Goal: Transaction & Acquisition: Purchase product/service

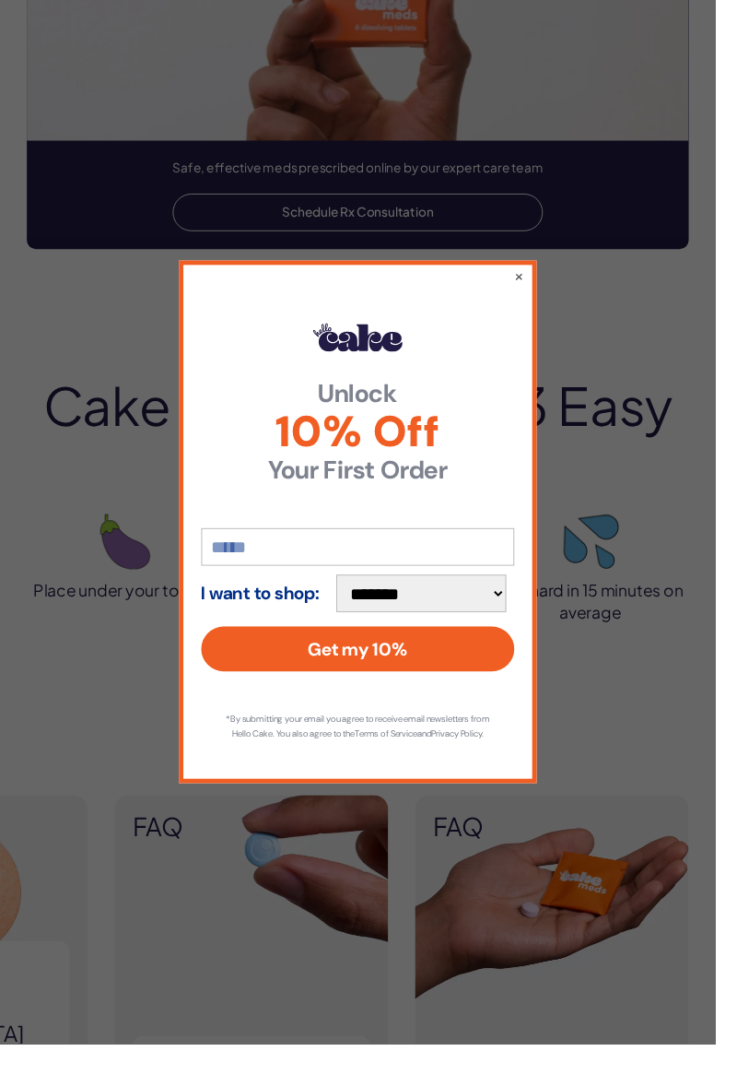
scroll to position [3184, 0]
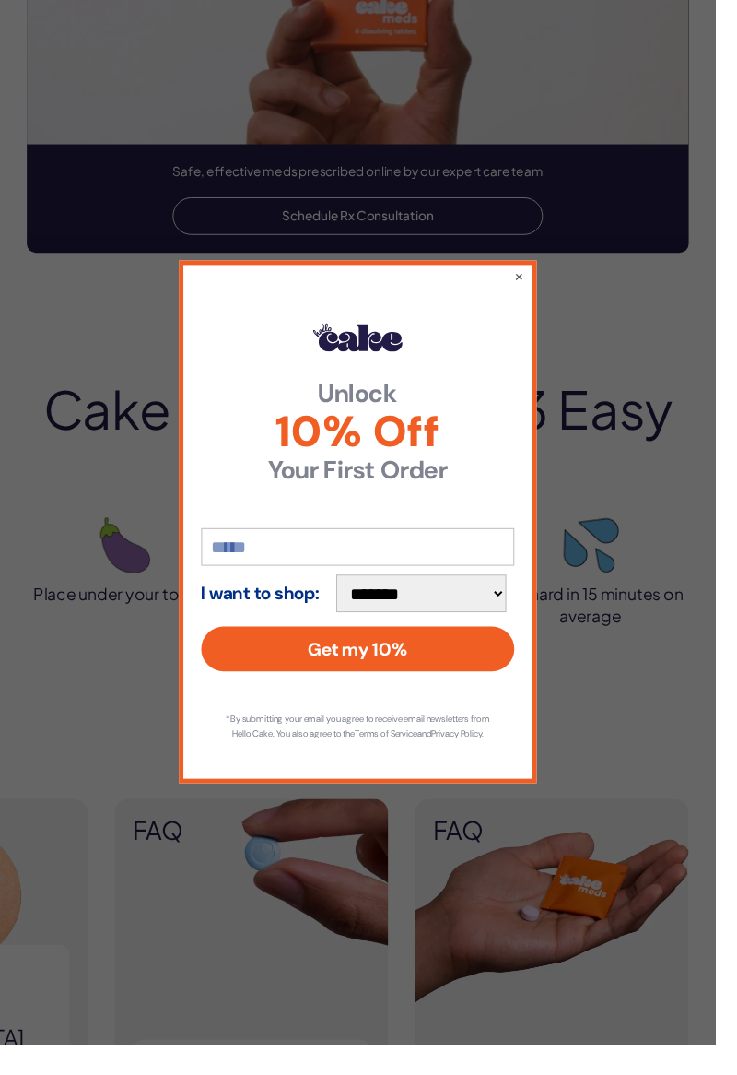
click at [540, 284] on button "×" at bounding box center [535, 284] width 10 height 18
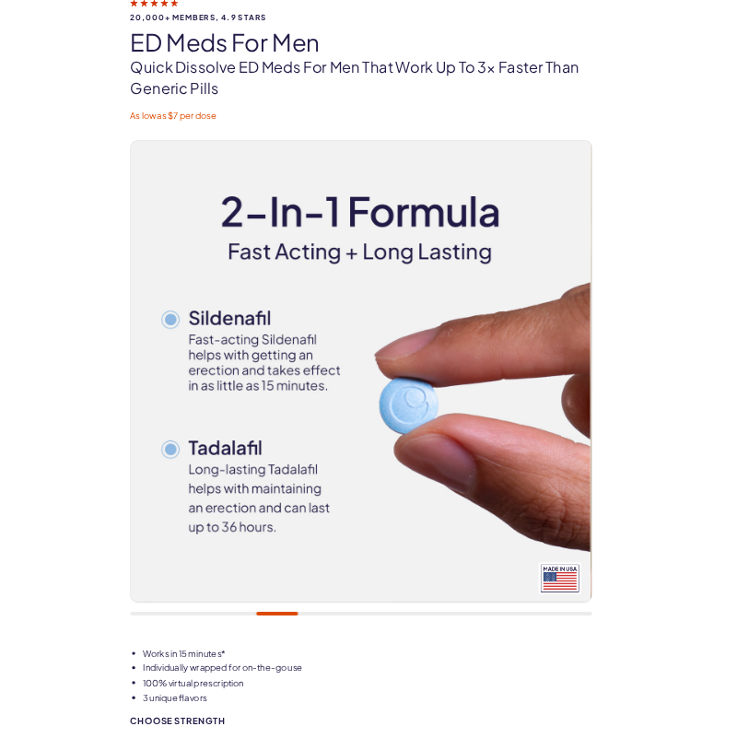
scroll to position [0, 0]
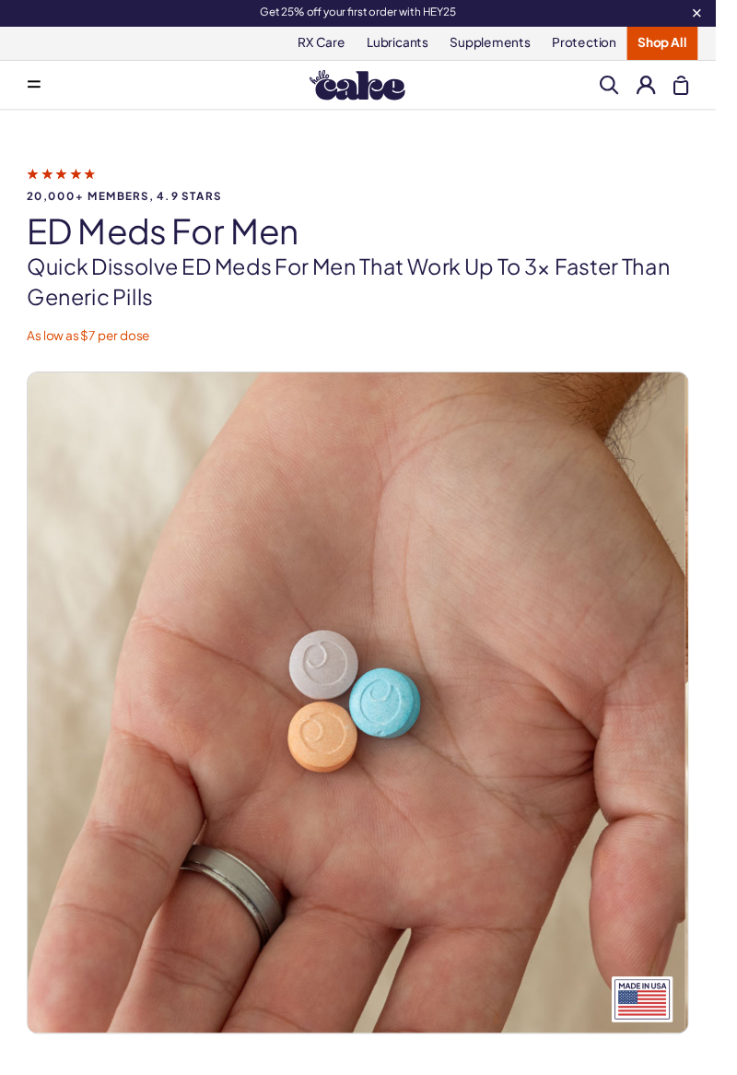
click at [621, 88] on span at bounding box center [627, 86] width 19 height 19
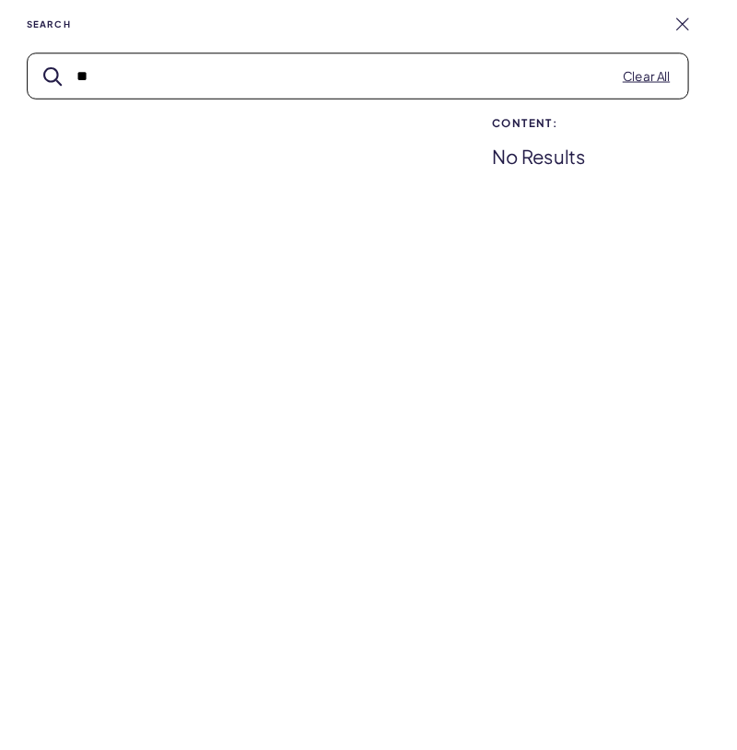
type input "*"
type input "***"
type input "**"
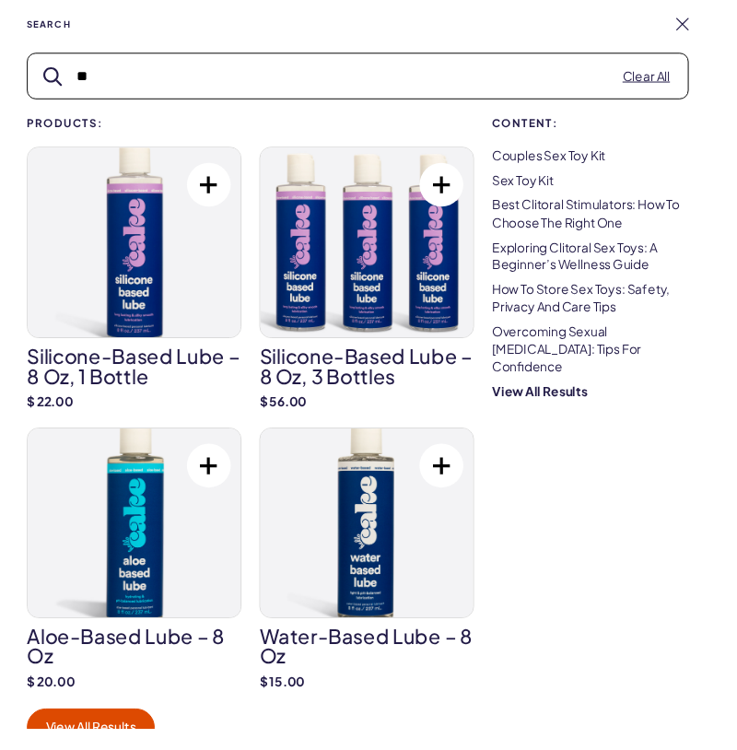
type input "*"
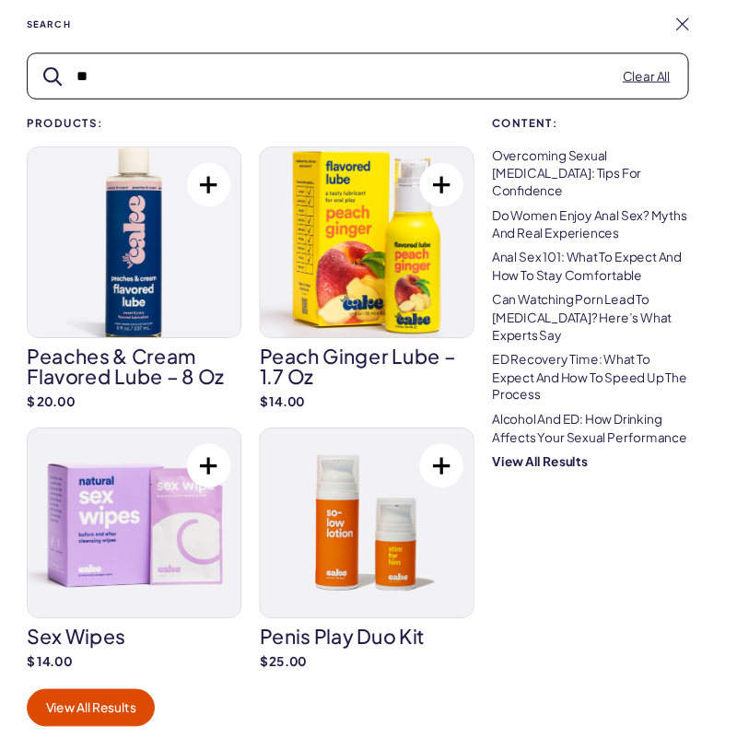
type input "*"
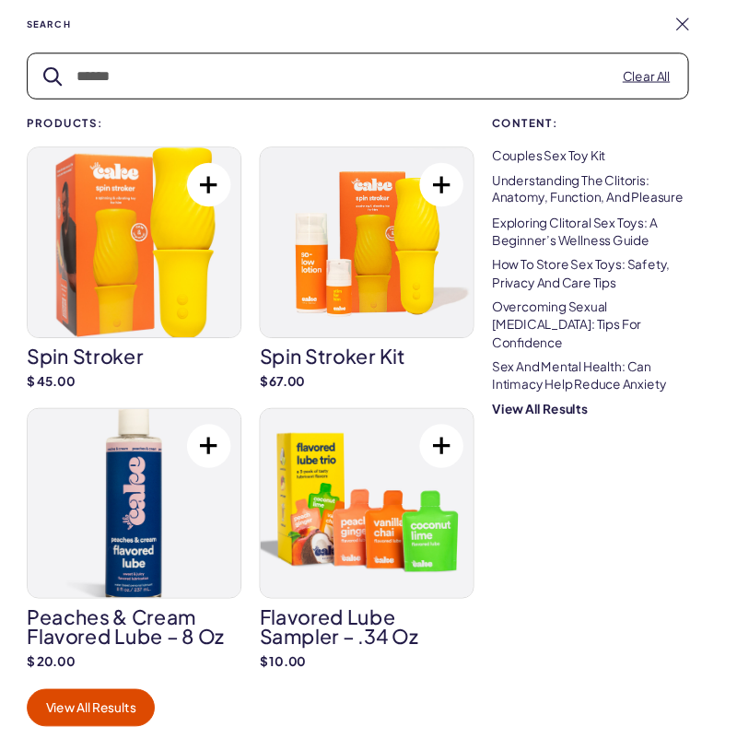
click at [92, 275] on img at bounding box center [138, 249] width 219 height 194
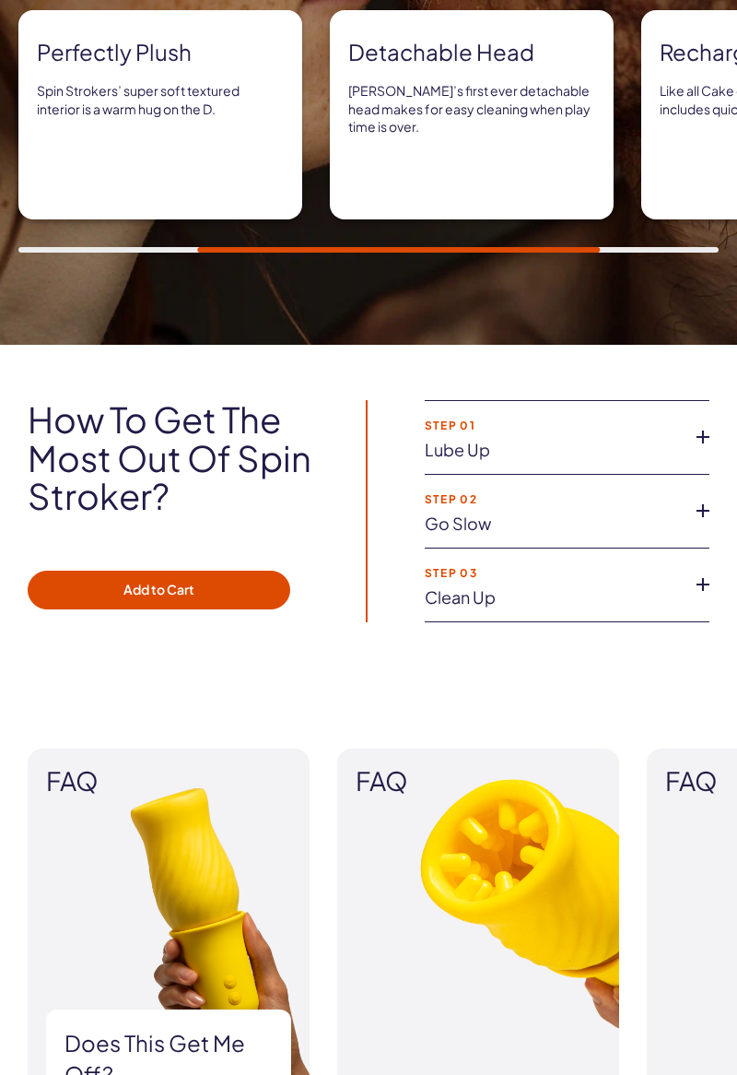
scroll to position [1654, 0]
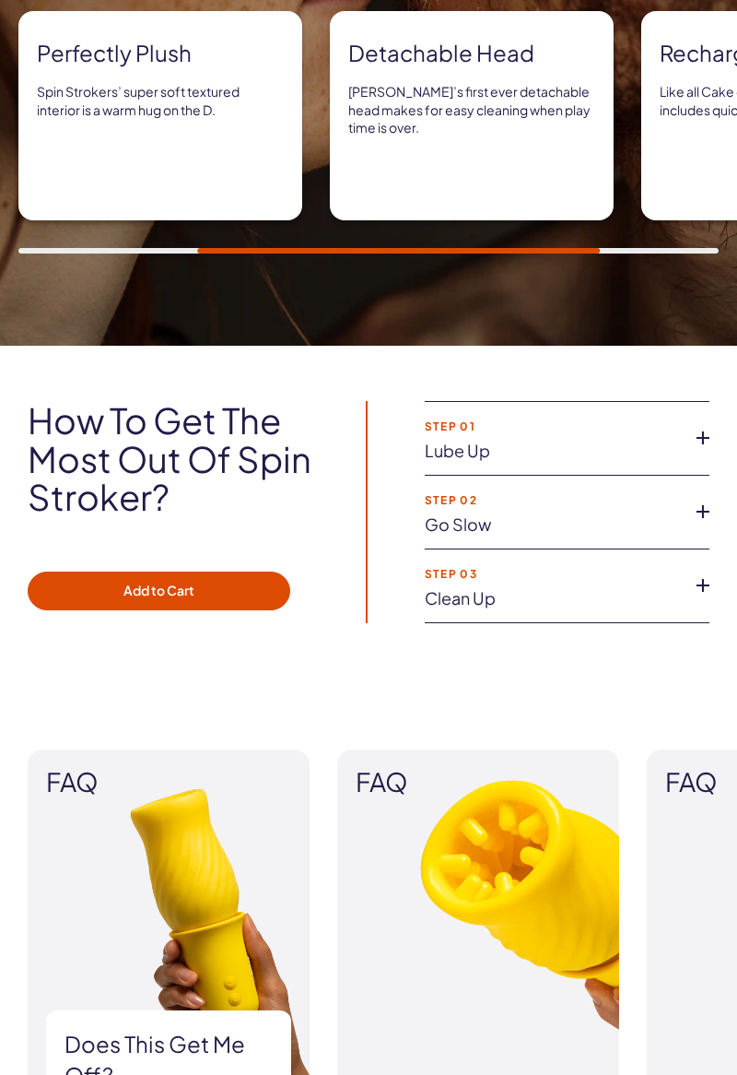
click at [284, 411] on h2 "How to get the most out of Spin Stroker?" at bounding box center [171, 458] width 287 height 115
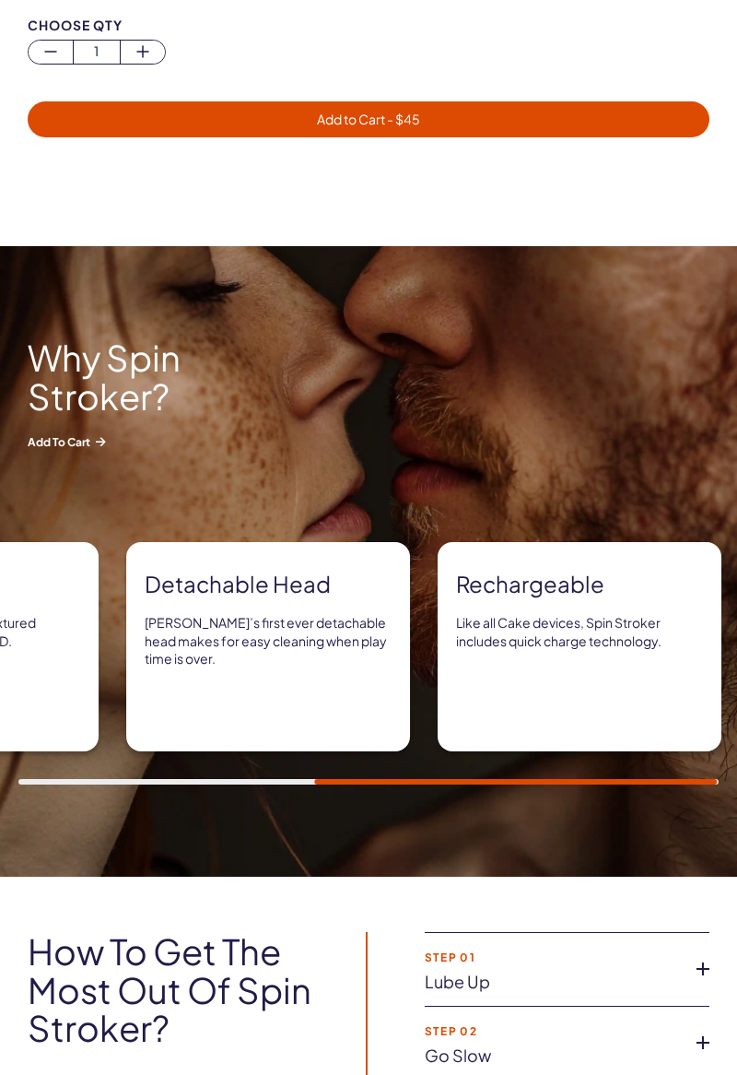
scroll to position [0, 0]
